Goal: Information Seeking & Learning: Learn about a topic

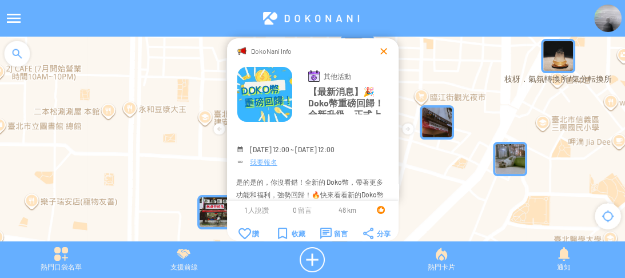
click at [380, 51] on div at bounding box center [383, 50] width 11 height 11
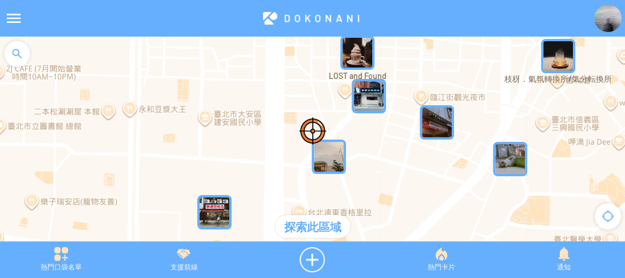
click at [604, 18] on img at bounding box center [607, 18] width 27 height 27
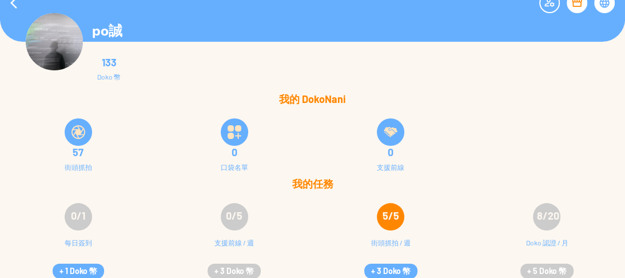
scroll to position [23, 0]
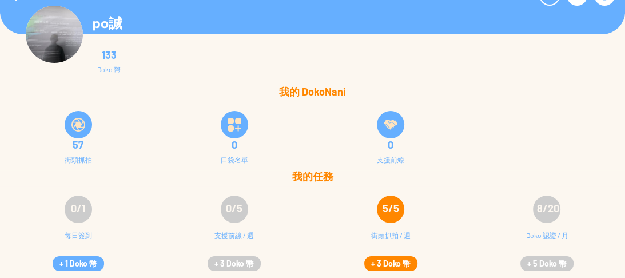
click at [391, 261] on button "+ 3 Doko 幣" at bounding box center [390, 263] width 53 height 15
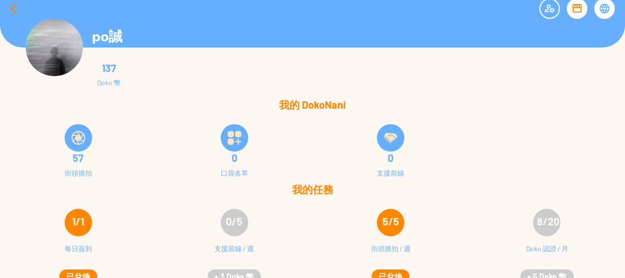
scroll to position [0, 0]
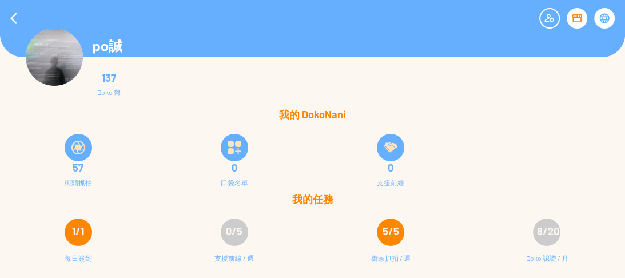
click at [14, 18] on div at bounding box center [13, 18] width 27 height 27
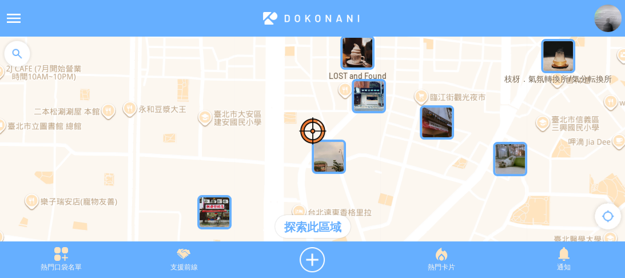
click at [9, 58] on div at bounding box center [17, 54] width 34 height 34
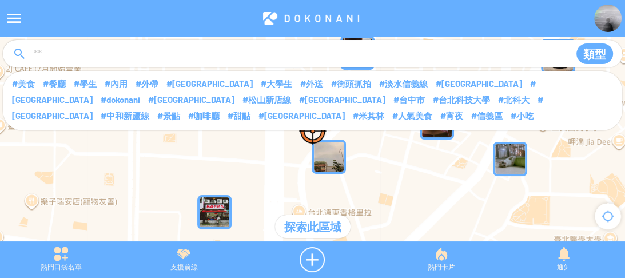
click at [33, 57] on input at bounding box center [297, 54] width 529 height 22
type input "****"
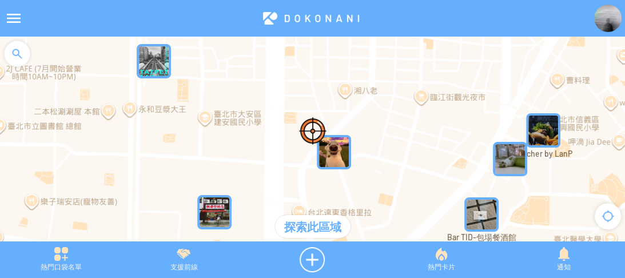
click at [18, 50] on div at bounding box center [17, 54] width 34 height 34
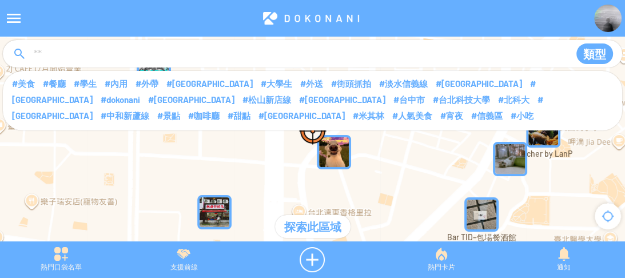
click at [46, 57] on input at bounding box center [297, 54] width 529 height 22
type input "****"
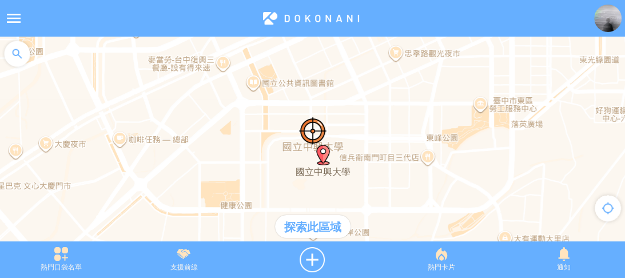
click at [317, 229] on div "探索此區域" at bounding box center [313, 226] width 76 height 23
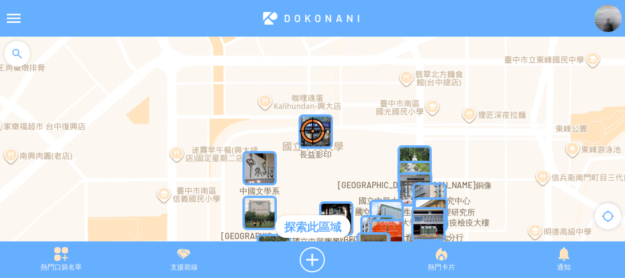
click at [332, 140] on img "長益影印" at bounding box center [316, 131] width 34 height 34
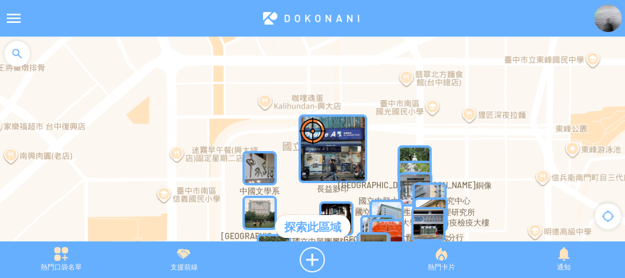
click at [332, 141] on img "長益影印" at bounding box center [333, 148] width 69 height 69
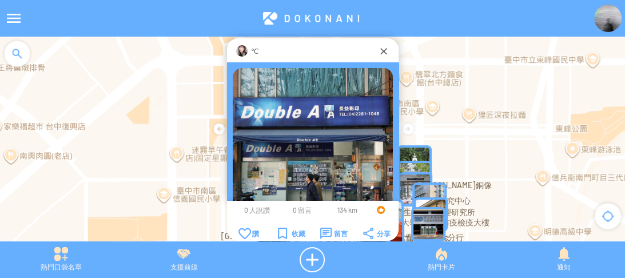
click at [327, 141] on img at bounding box center [313, 148] width 160 height 160
click at [245, 49] on img at bounding box center [241, 50] width 11 height 11
